Goal: Book appointment/travel/reservation

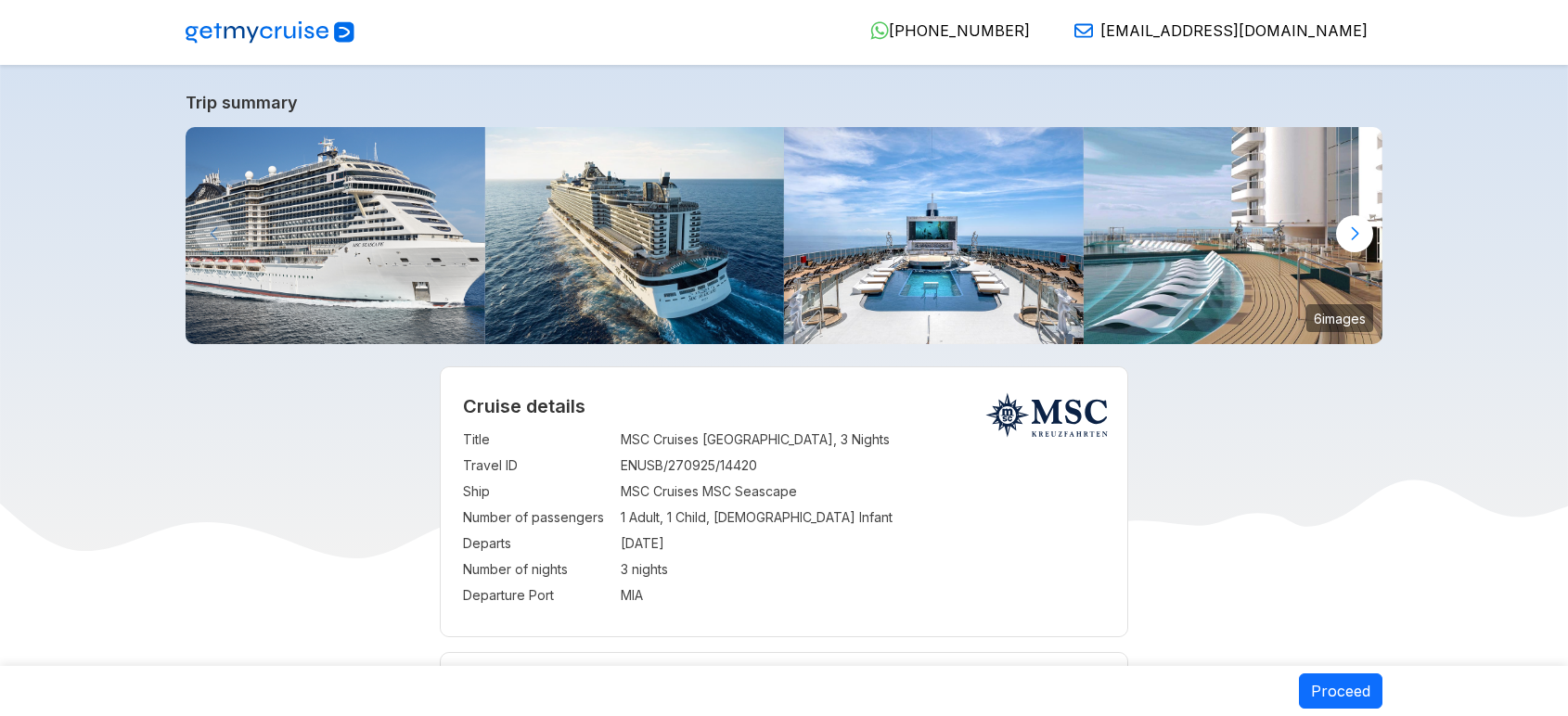
select select "**"
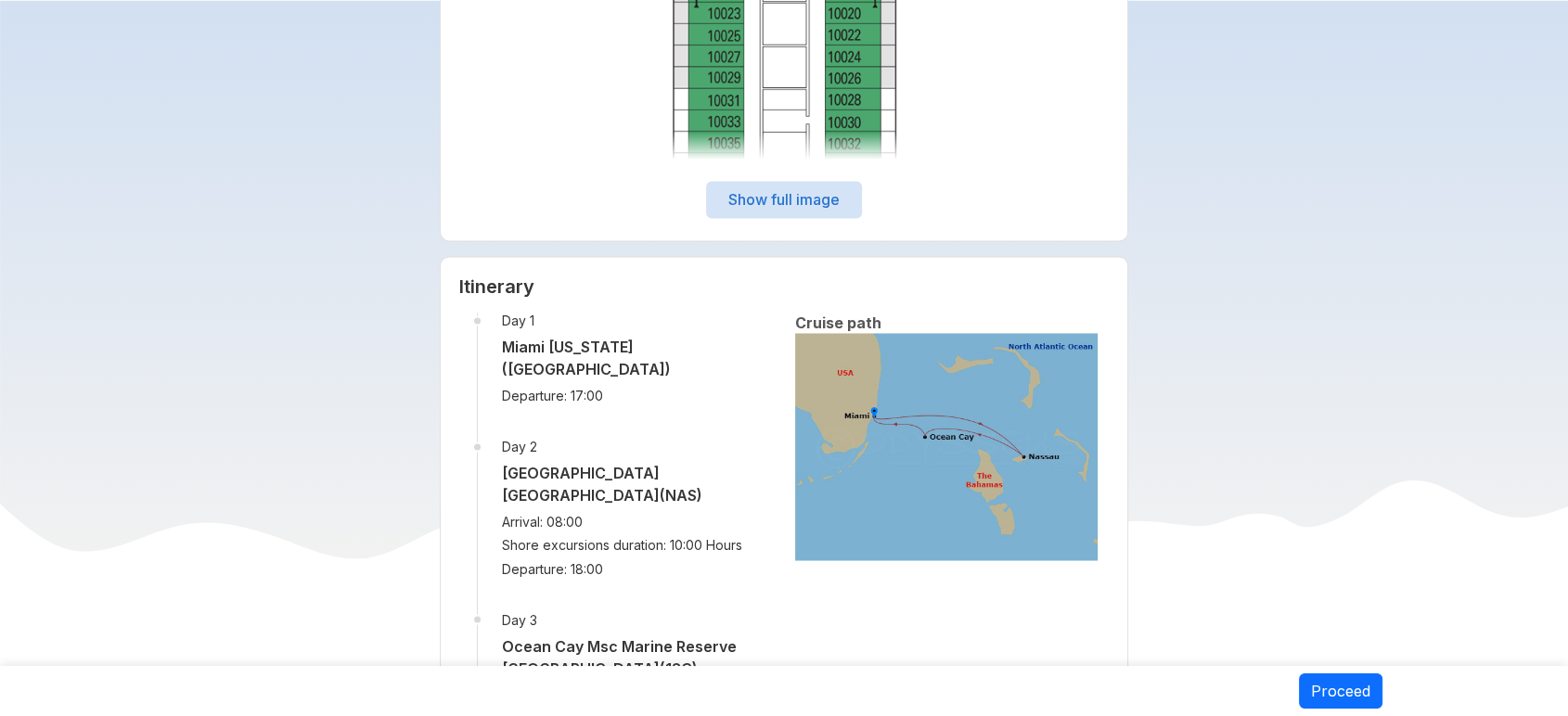
scroll to position [2984, 0]
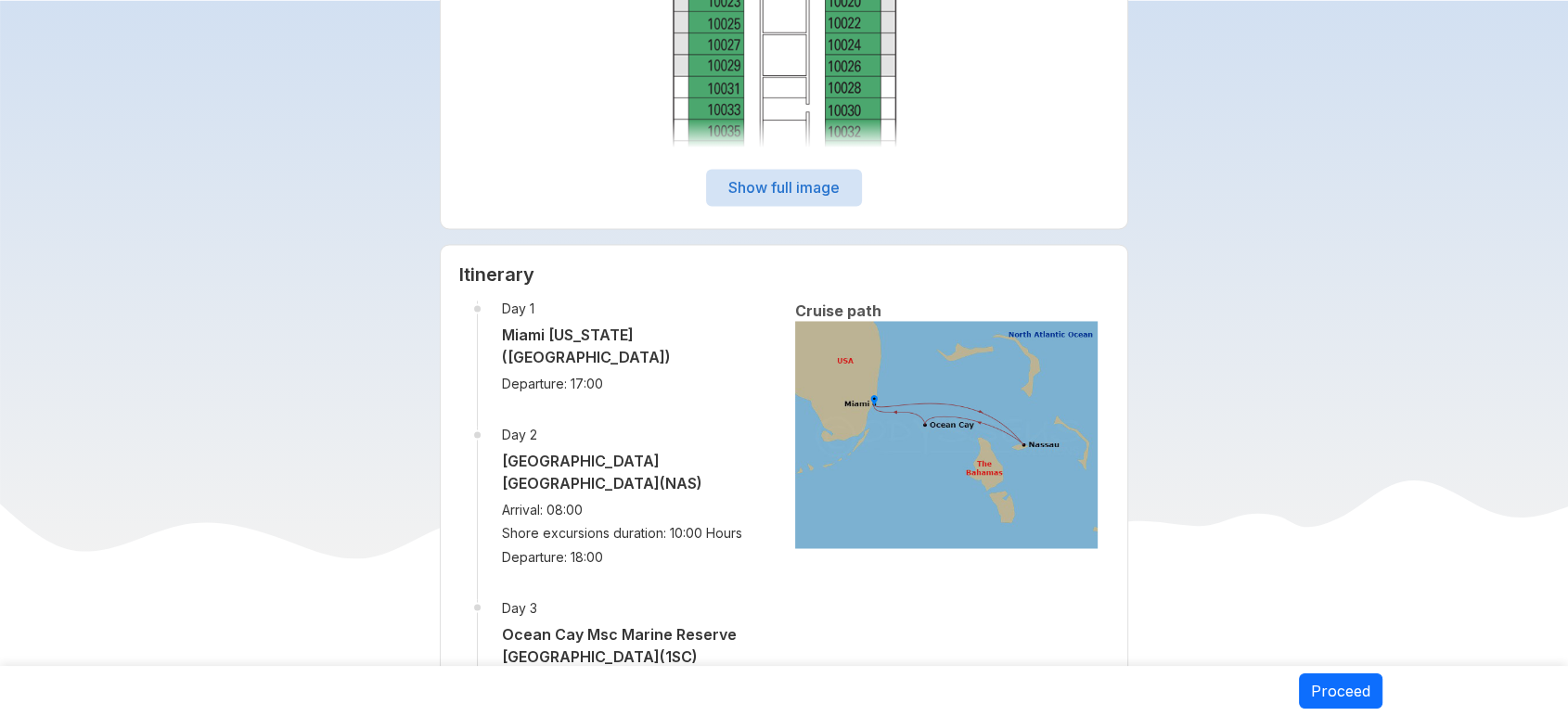
click at [829, 198] on button "Show full image" at bounding box center [784, 187] width 156 height 37
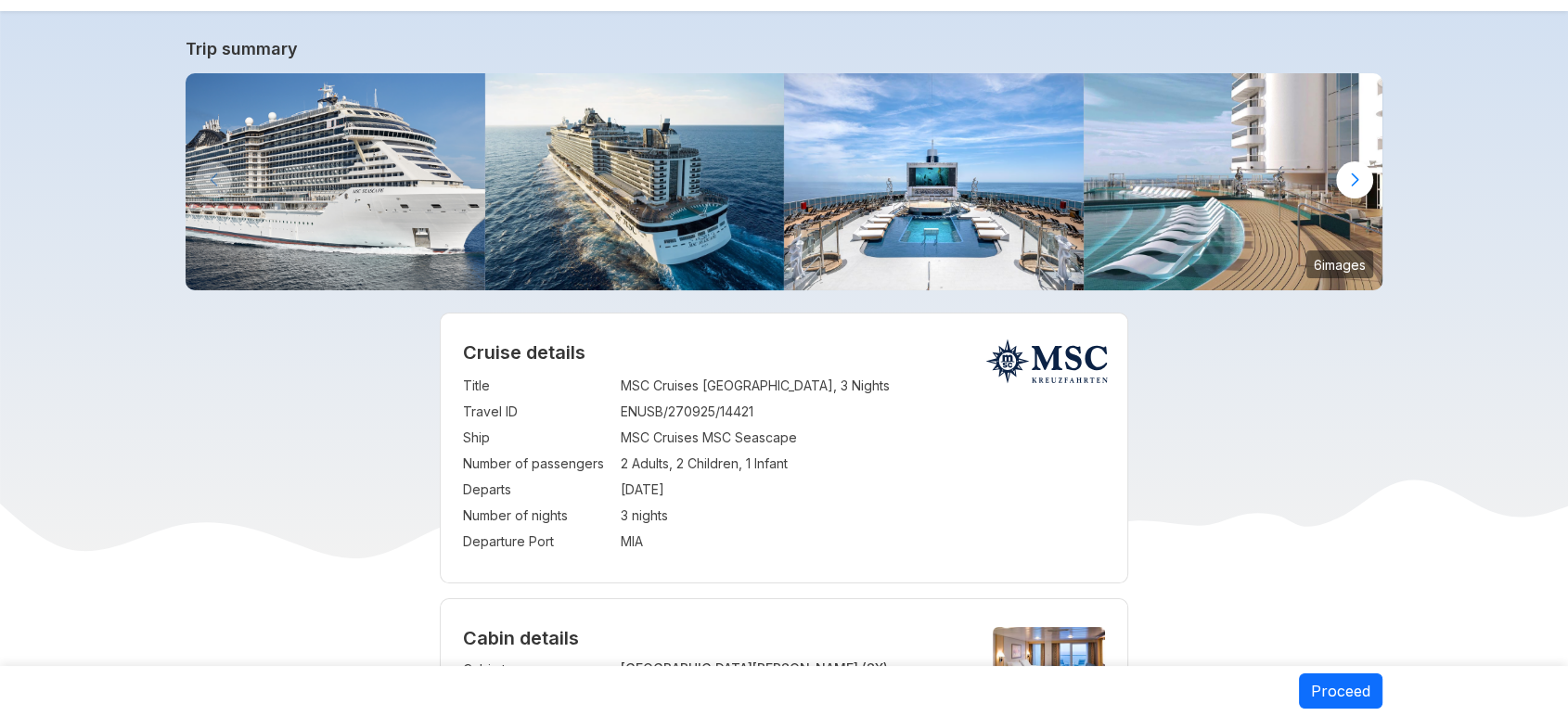
scroll to position [56, 0]
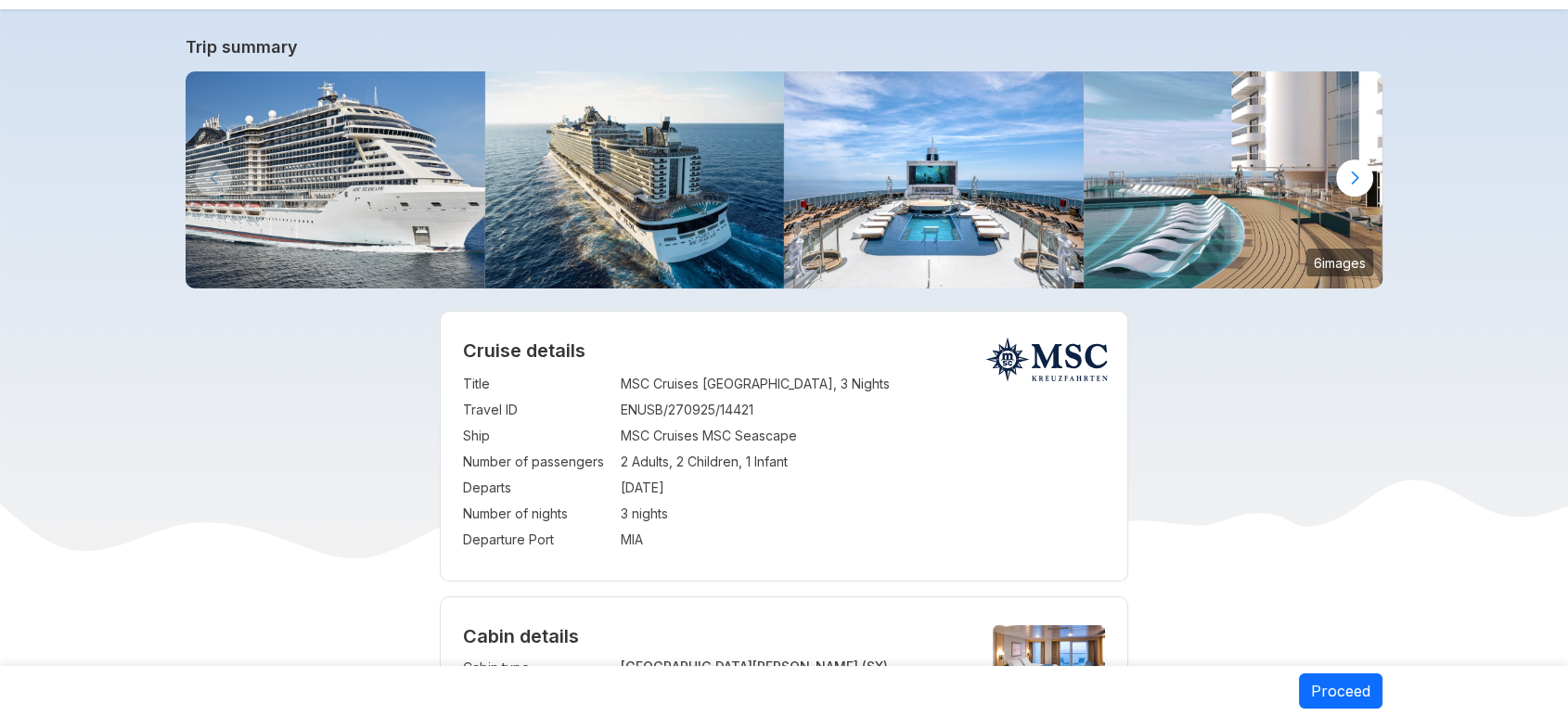
click at [718, 437] on td "MSC Cruises MSC Seascape" at bounding box center [863, 435] width 486 height 26
copy td "MSC Cruises MSC Seascape"
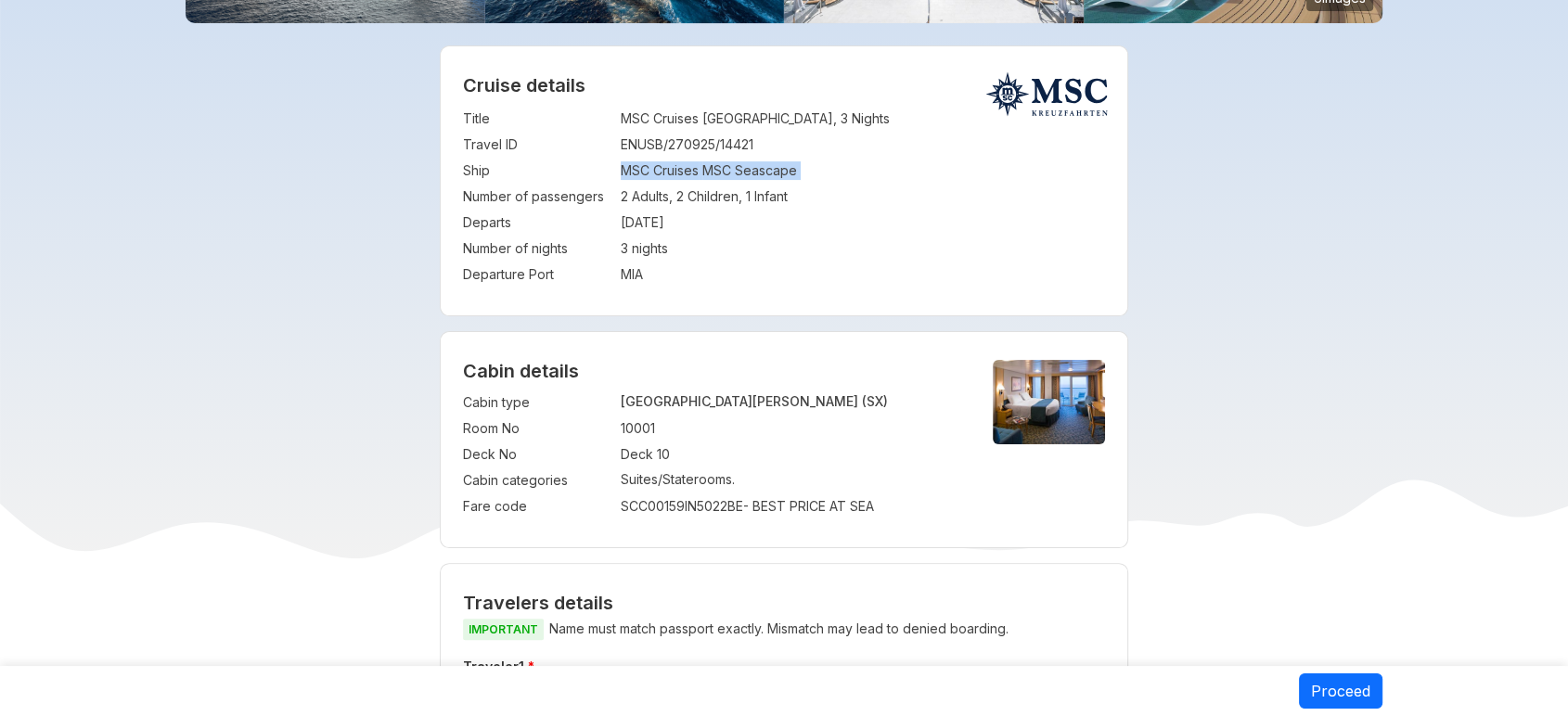
scroll to position [0, 0]
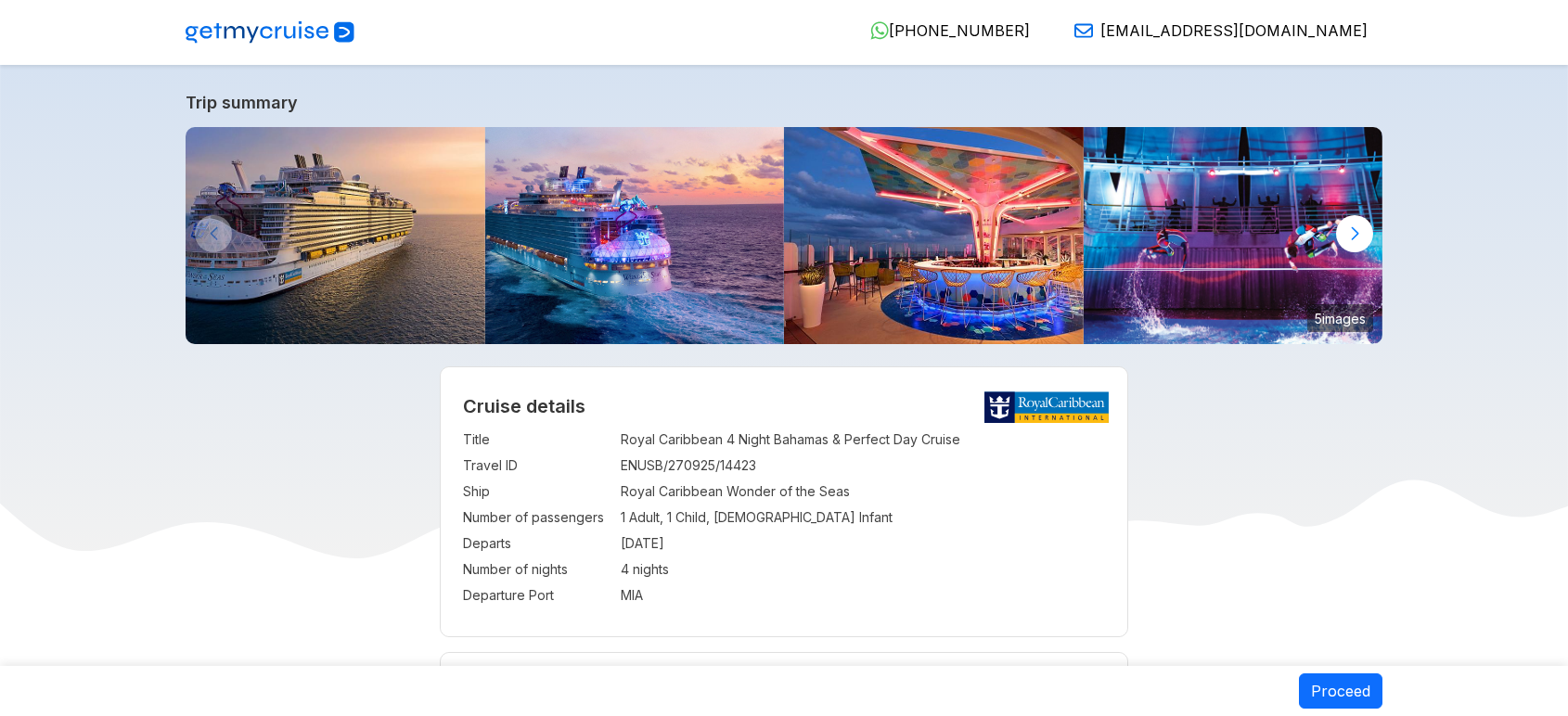
select select "**"
select select "*"
select select "**"
select select "*"
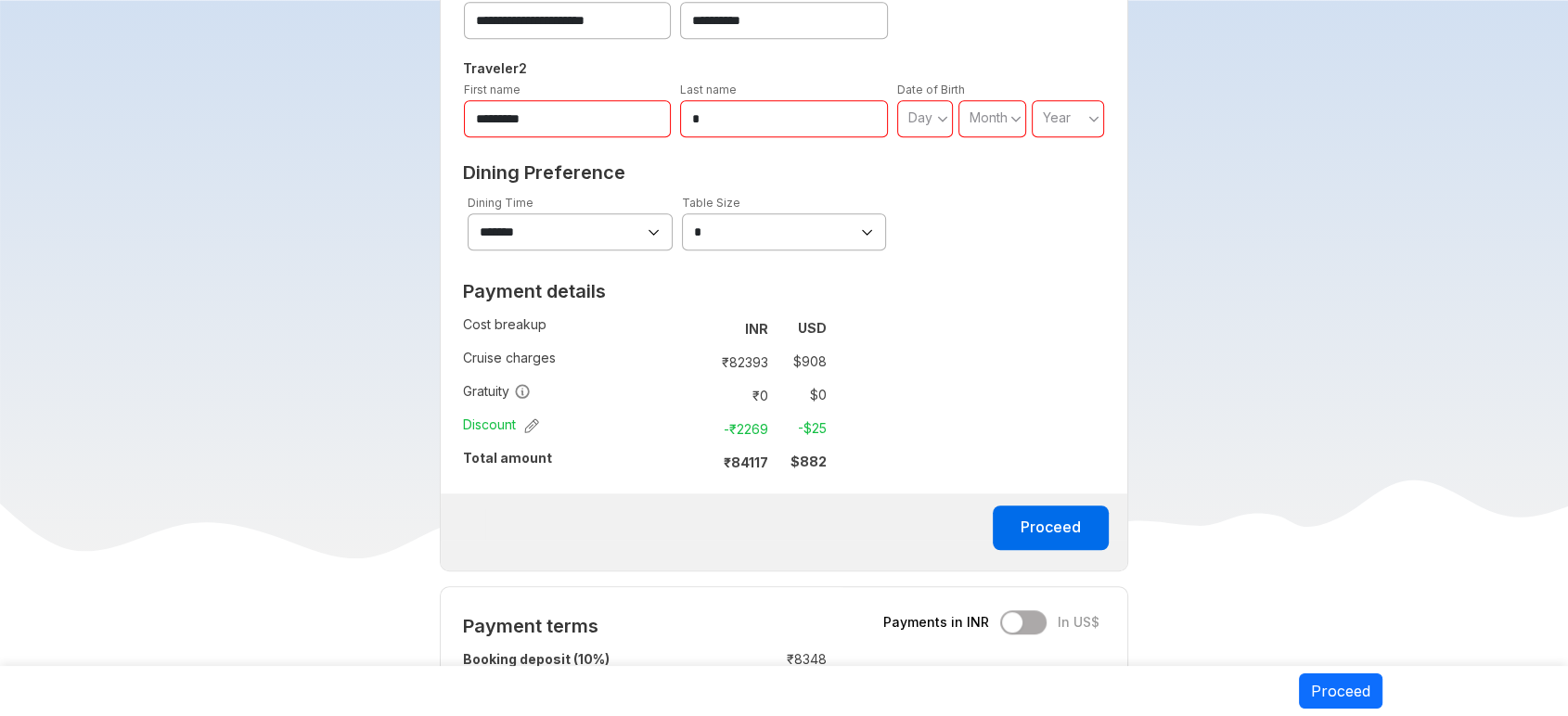
scroll to position [1226, 0]
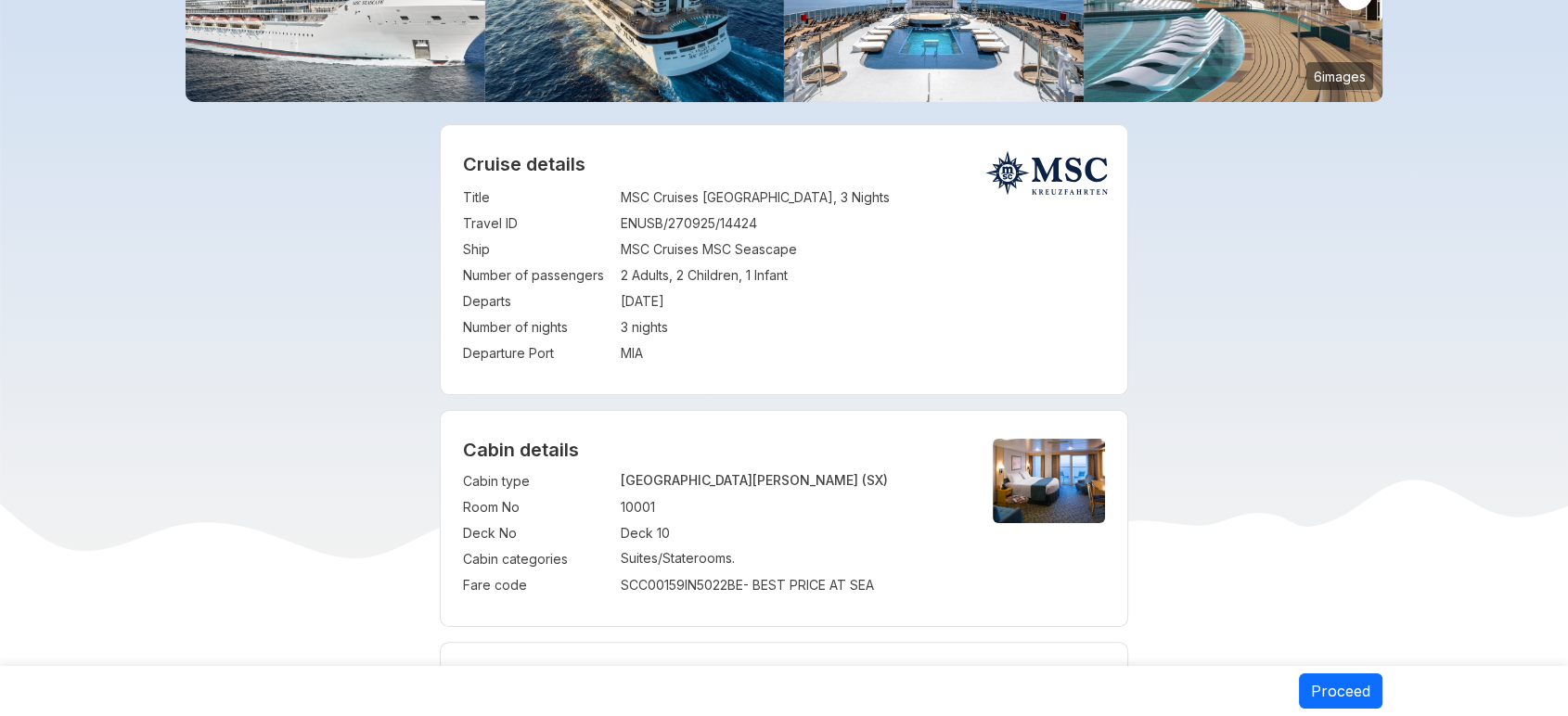
scroll to position [103, 0]
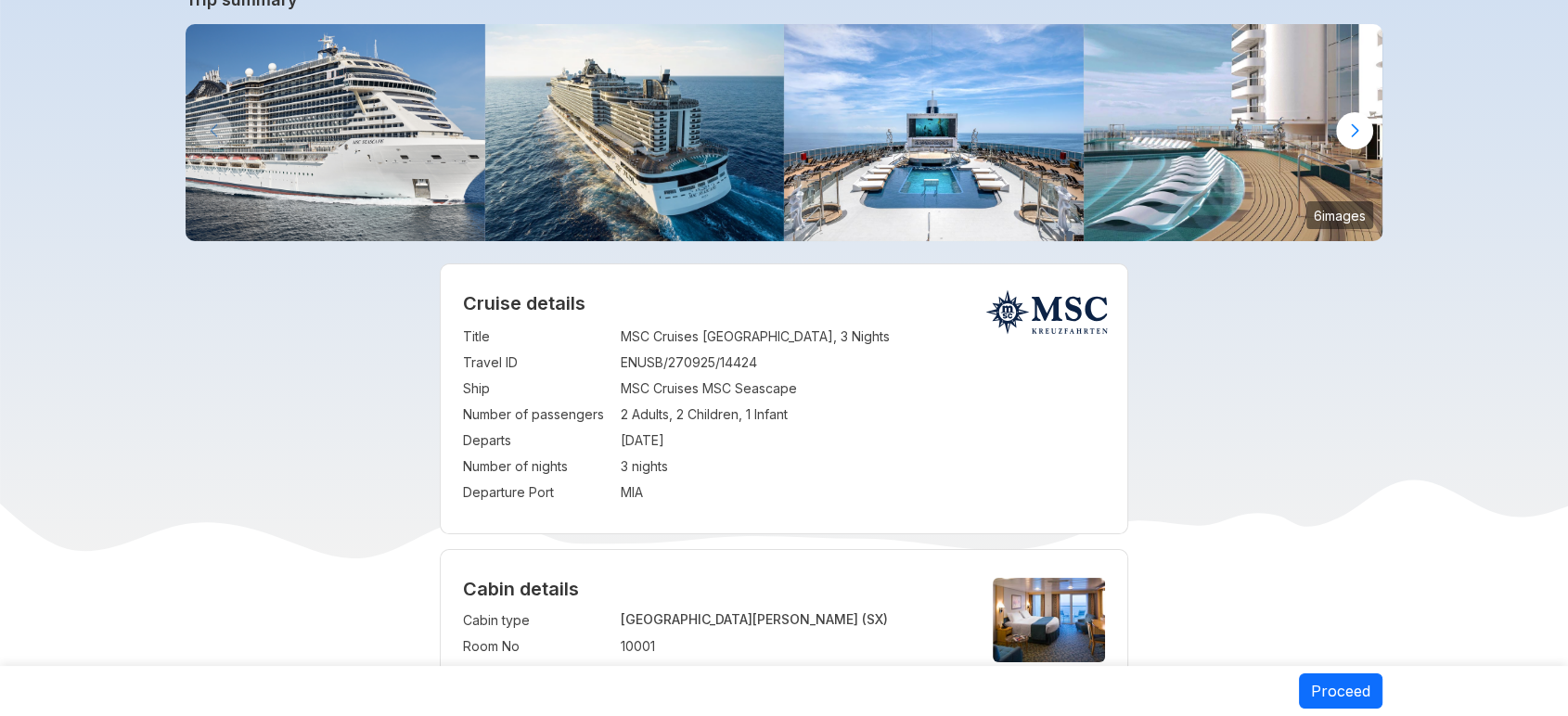
drag, startPoint x: 622, startPoint y: 443, endPoint x: 707, endPoint y: 447, distance: 85.1
click at [707, 447] on td "[DATE]" at bounding box center [863, 440] width 486 height 26
copy td "[DATE]"
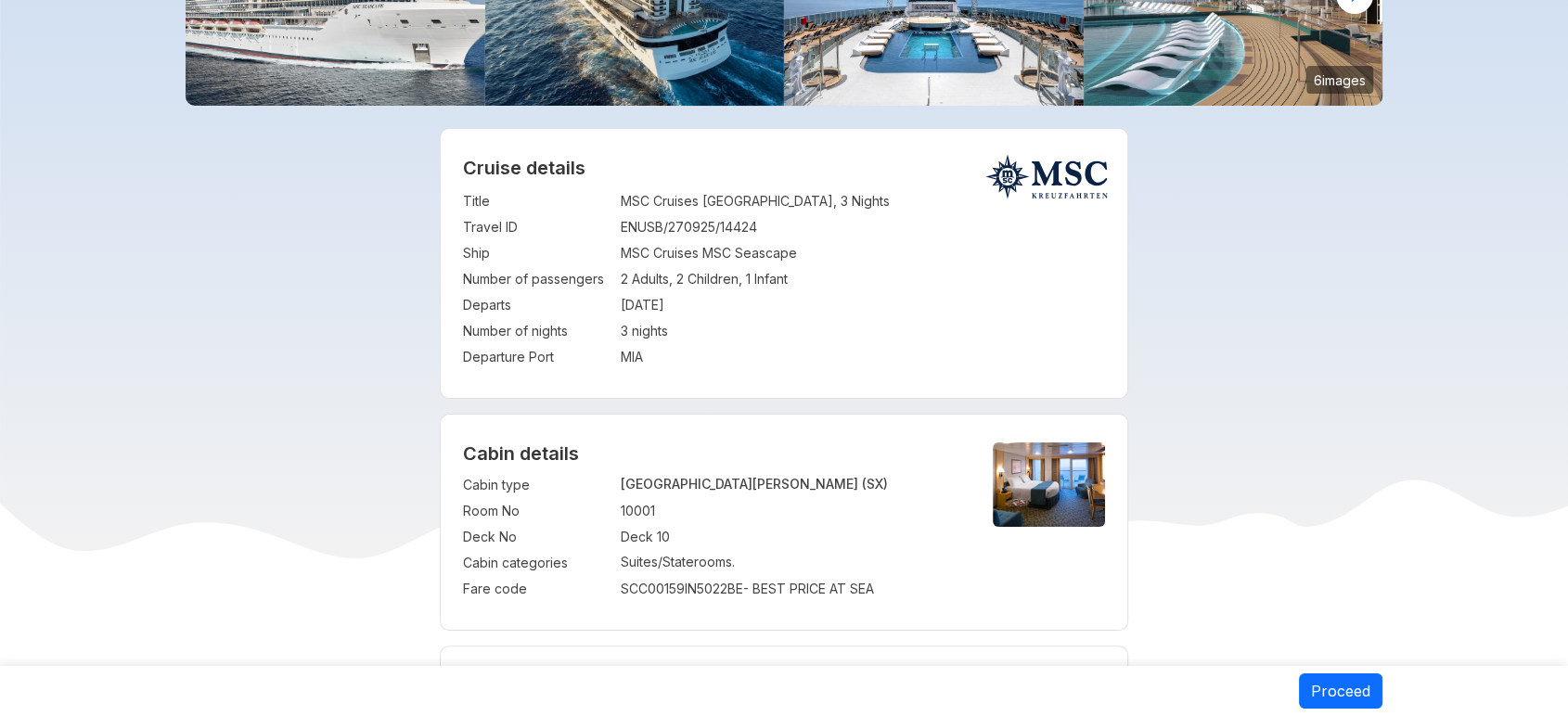
scroll to position [179, 0]
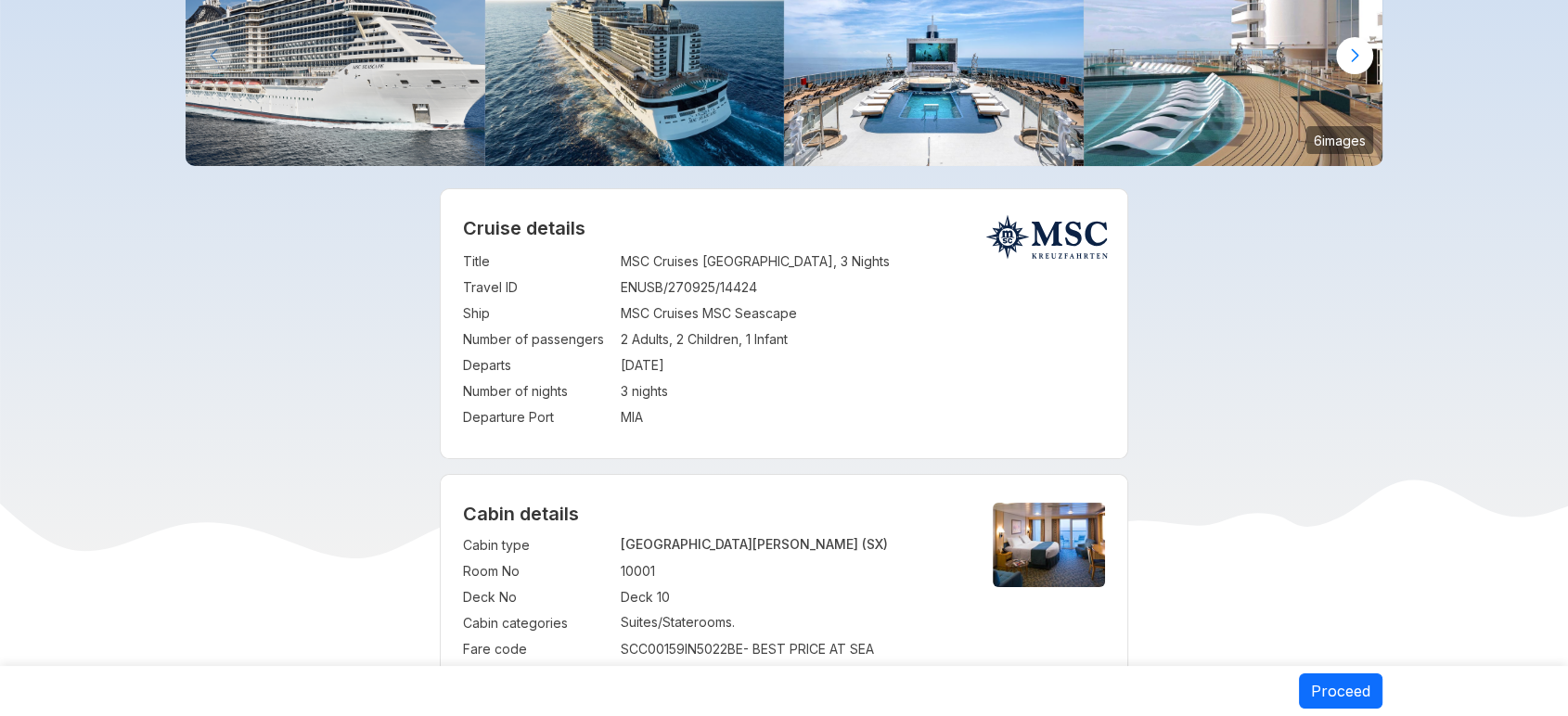
click at [1016, 414] on td "MIA" at bounding box center [863, 417] width 486 height 26
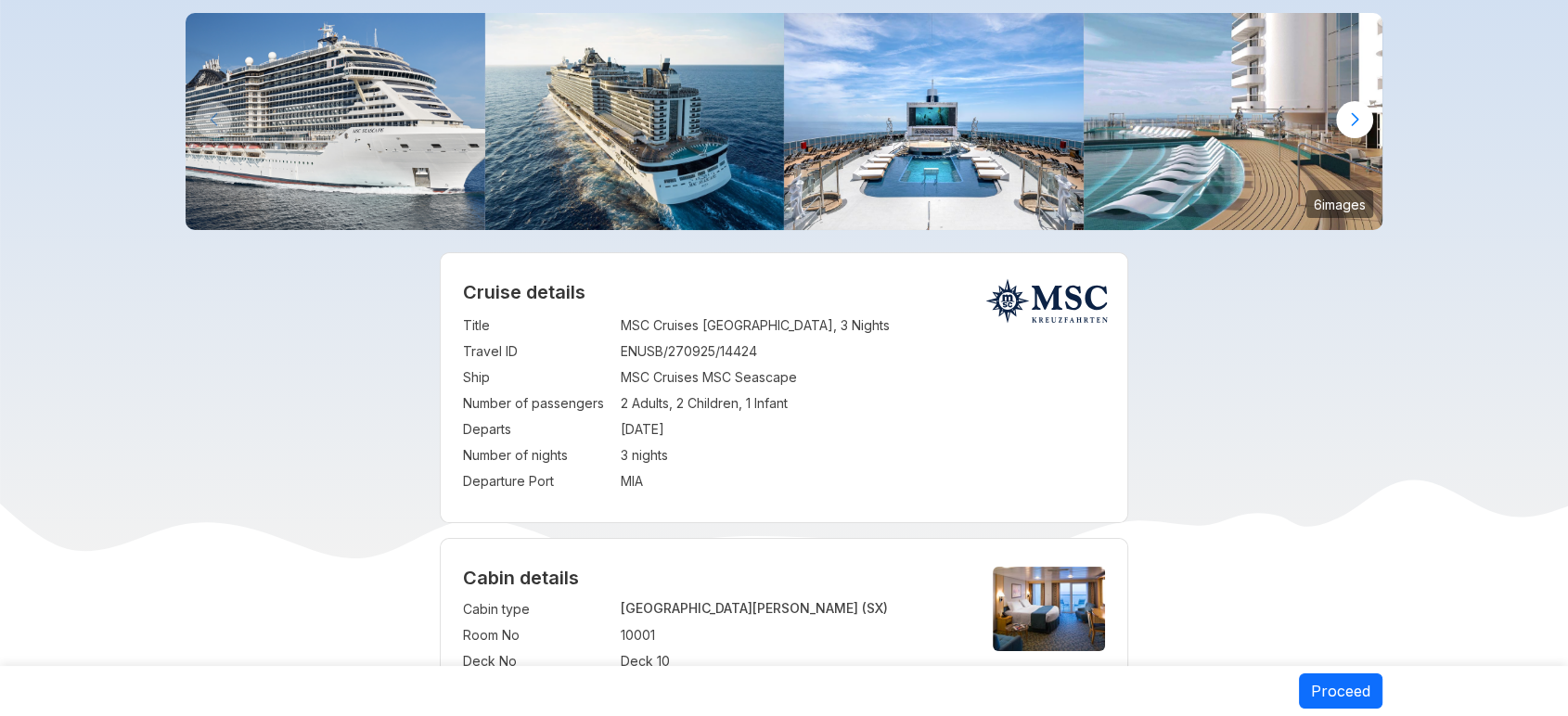
scroll to position [74, 0]
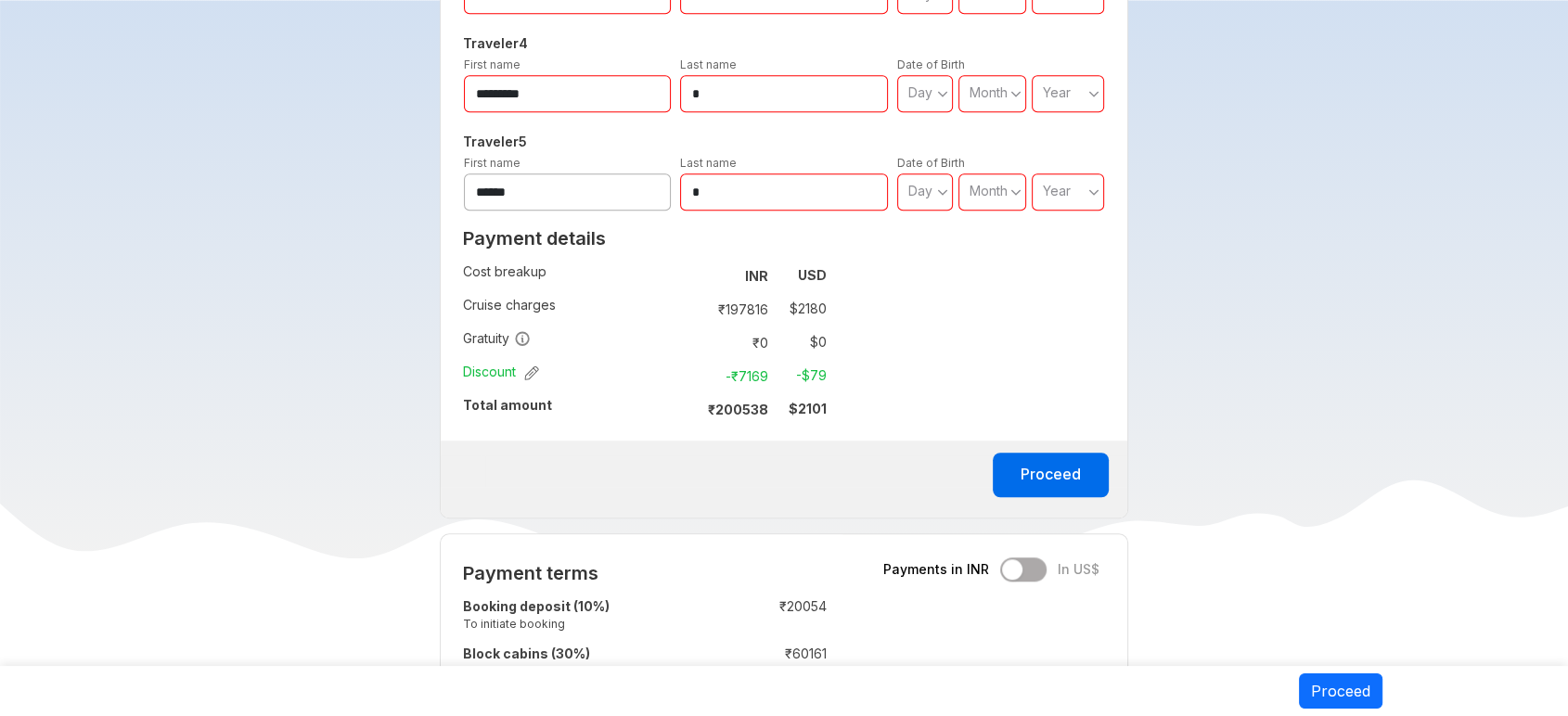
scroll to position [1303, 0]
